Goal: Task Accomplishment & Management: Manage account settings

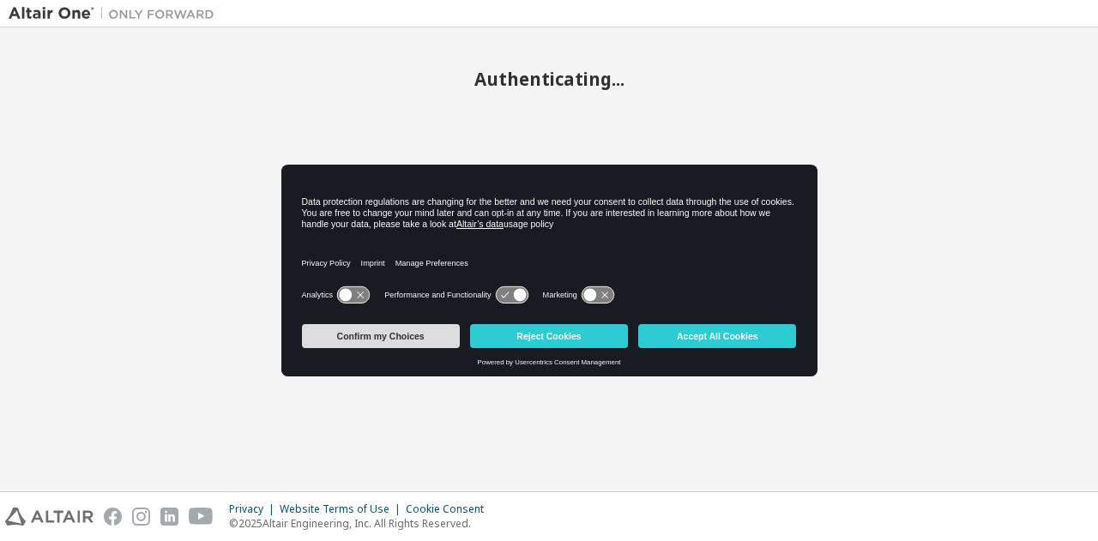
click at [416, 335] on button "Confirm my Choices" at bounding box center [381, 336] width 158 height 24
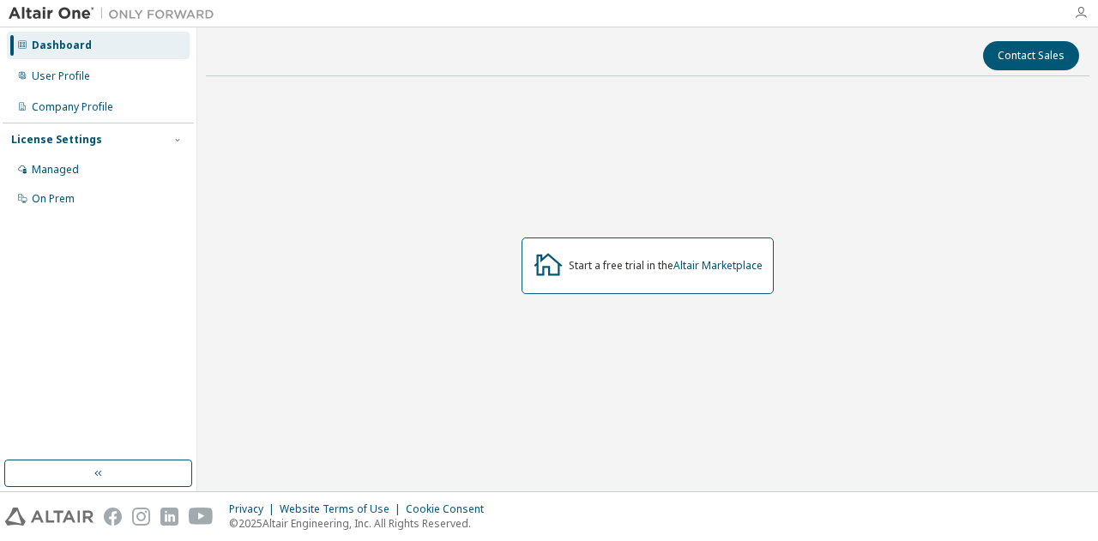
click at [1082, 17] on icon "button" at bounding box center [1081, 13] width 14 height 14
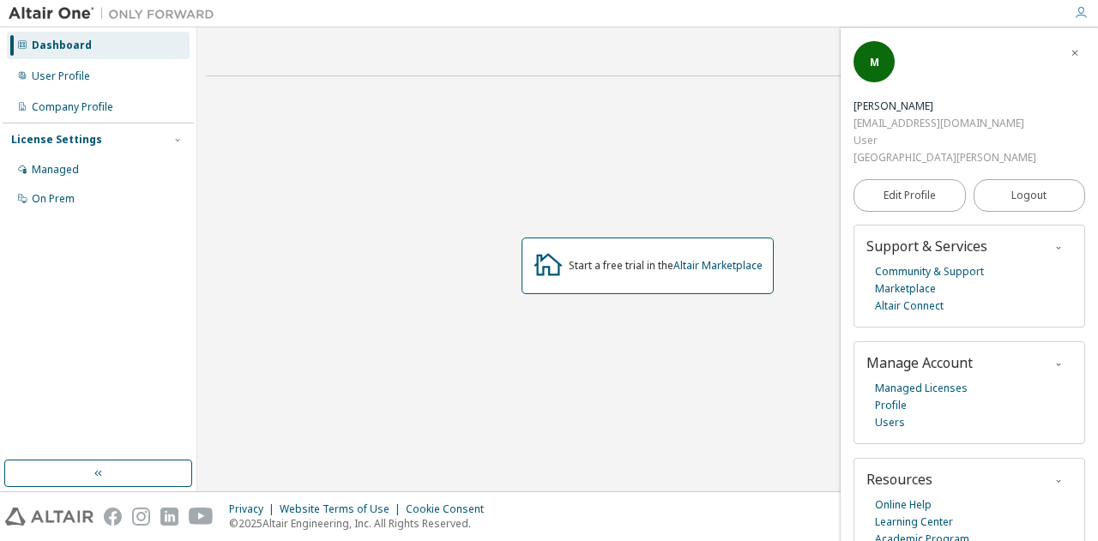
click at [268, 208] on div "Start a free trial in the Altair Marketplace" at bounding box center [647, 266] width 883 height 352
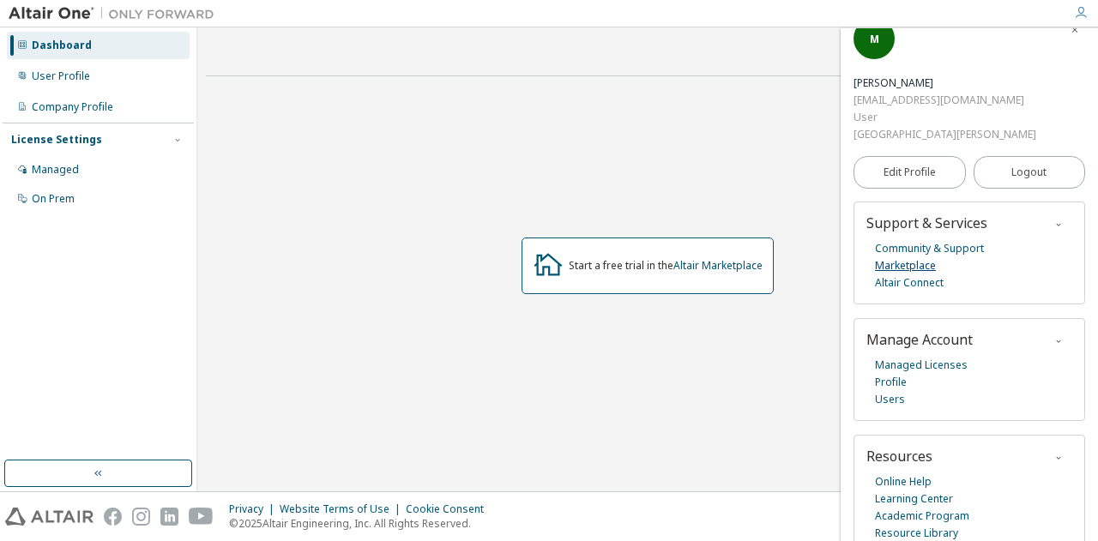
scroll to position [54, 0]
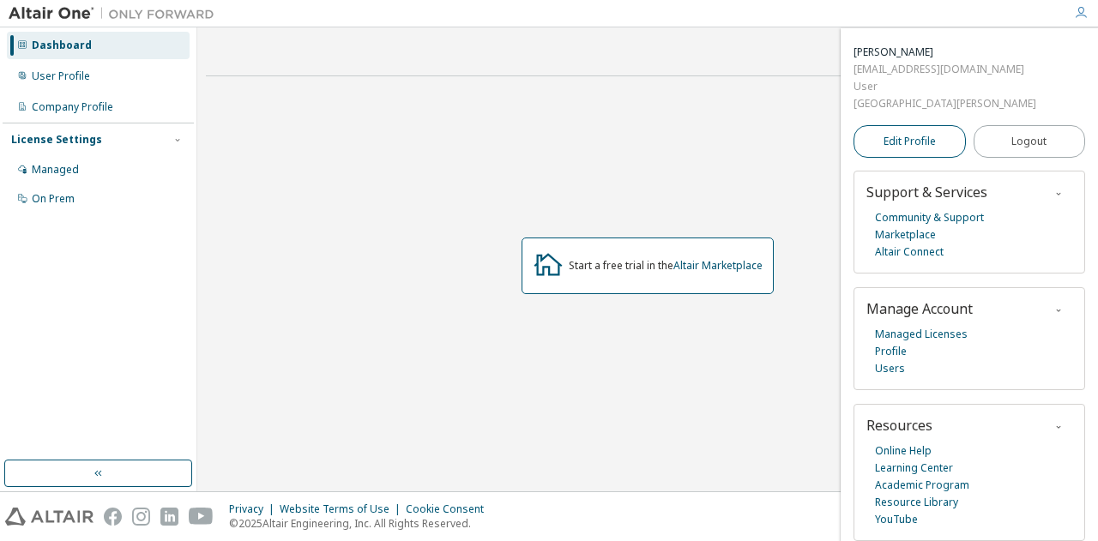
click at [910, 143] on span "Edit Profile" at bounding box center [909, 142] width 52 height 14
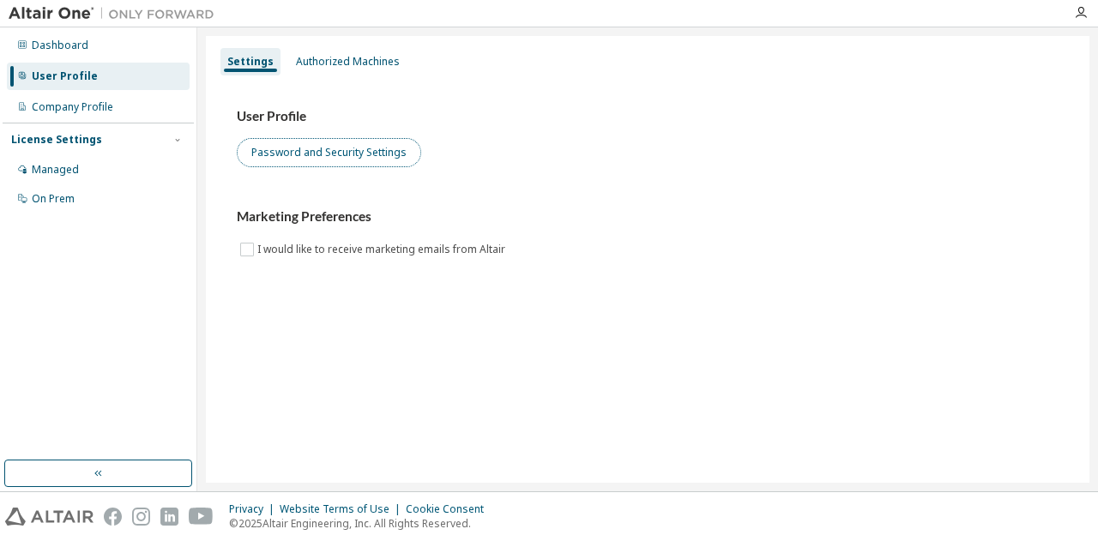
click at [341, 163] on button "Password and Security Settings" at bounding box center [329, 152] width 184 height 29
click at [99, 31] on div "Dashboard User Profile Company Profile License Settings Managed On Prem" at bounding box center [98, 122] width 191 height 184
click at [49, 8] on img at bounding box center [116, 13] width 214 height 17
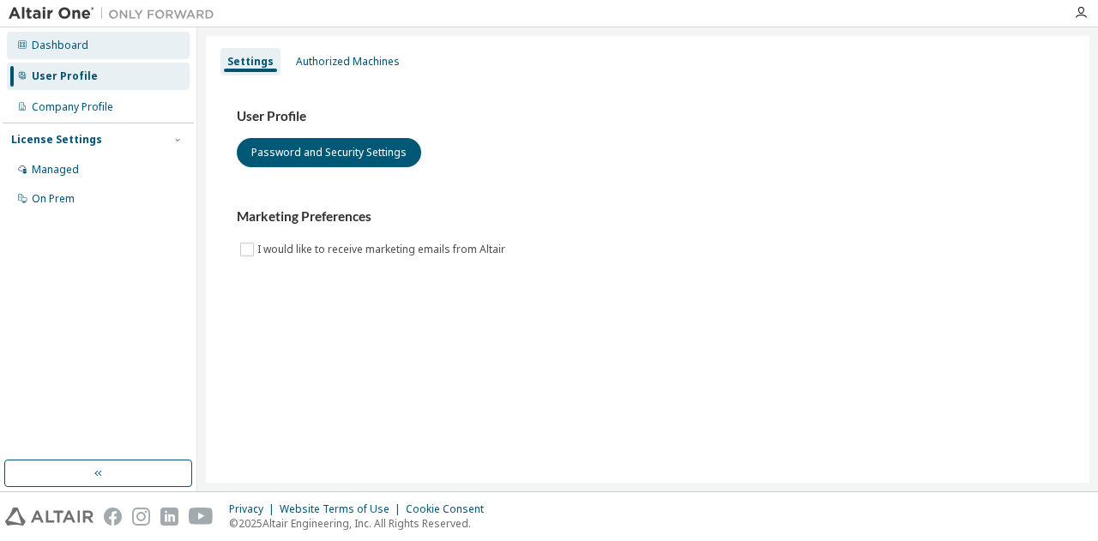
click at [61, 35] on div "Dashboard" at bounding box center [98, 45] width 183 height 27
